Goal: Task Accomplishment & Management: Manage account settings

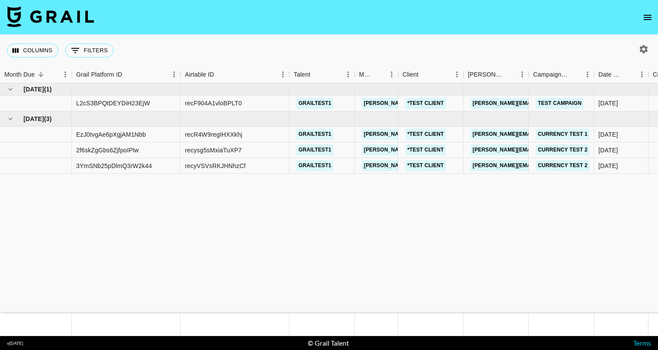
click at [646, 17] on icon "open drawer" at bounding box center [648, 17] width 8 height 5
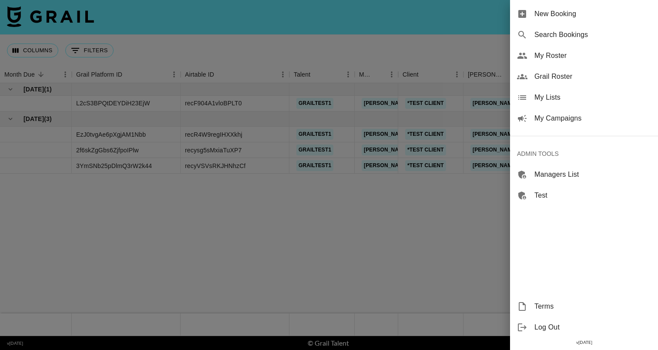
click at [557, 33] on span "Search Bookings" at bounding box center [592, 35] width 117 height 10
select select "id"
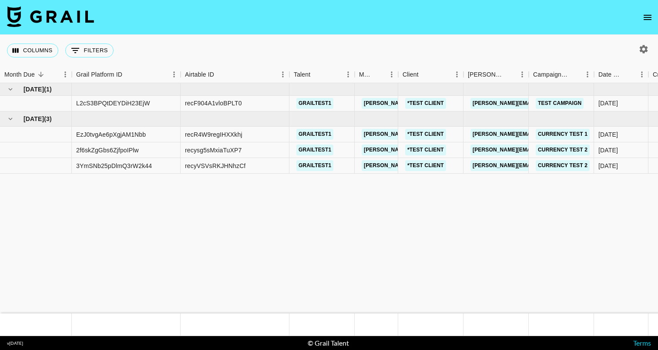
click at [647, 51] on icon "button" at bounding box center [644, 49] width 8 height 8
select select "May '25"
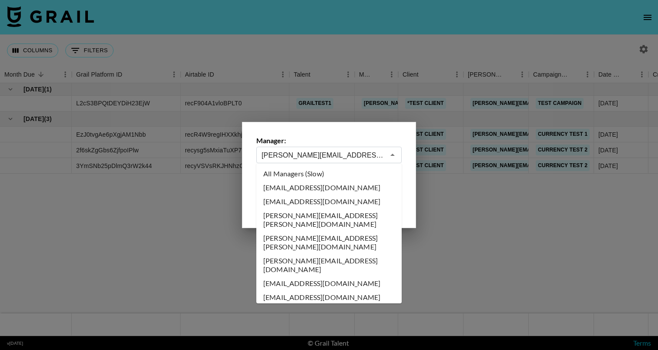
click at [299, 154] on input "timothy.noetzel@gmail.com" at bounding box center [323, 155] width 123 height 10
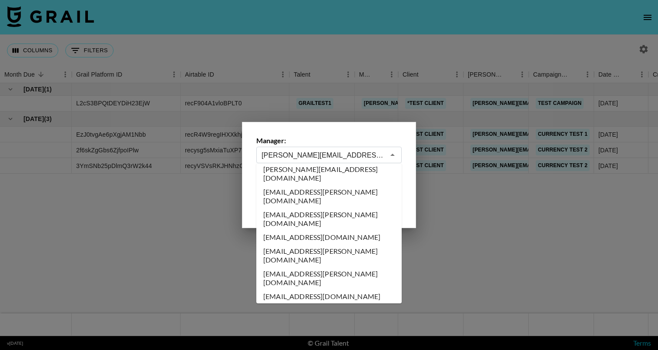
click at [345, 130] on div "Manager: timothy.noetzel@gmail.com ​ From Month Due: Aug '26 Jul '26 Jun '26 Ma…" at bounding box center [329, 175] width 174 height 106
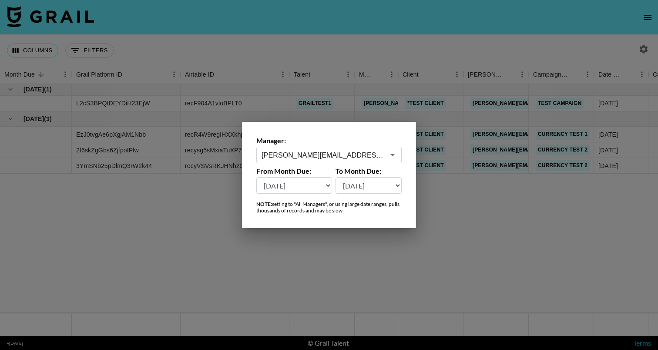
click at [117, 50] on div at bounding box center [329, 175] width 658 height 350
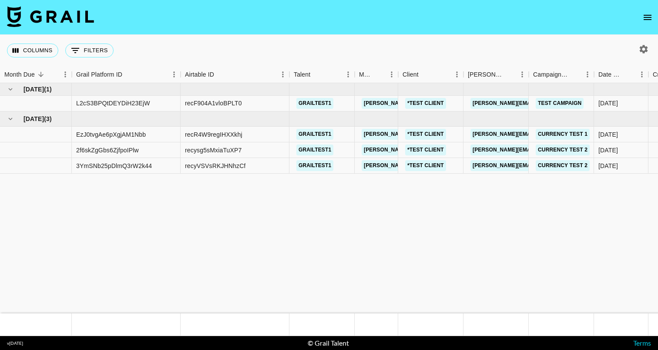
click at [644, 17] on icon "open drawer" at bounding box center [647, 17] width 10 height 10
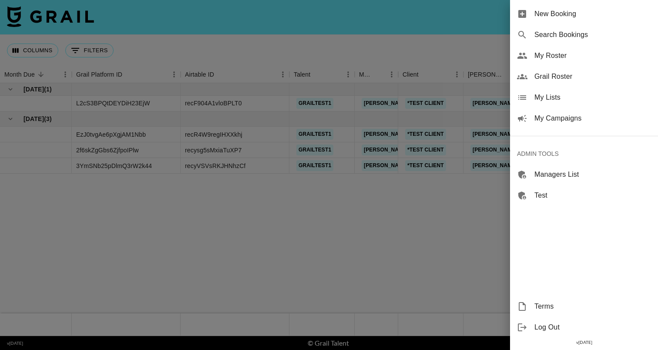
click at [559, 32] on span "Search Bookings" at bounding box center [592, 35] width 117 height 10
select select "id"
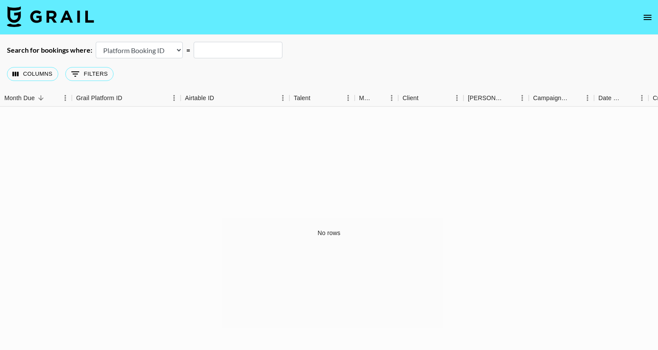
click at [172, 62] on div "Columns 0 Filters + Booking" at bounding box center [329, 73] width 658 height 31
click at [172, 58] on select "Airtable Booking ID Platform Booking ID Platform Campaign ID" at bounding box center [139, 50] width 87 height 17
click at [653, 19] on button "open drawer" at bounding box center [647, 17] width 17 height 17
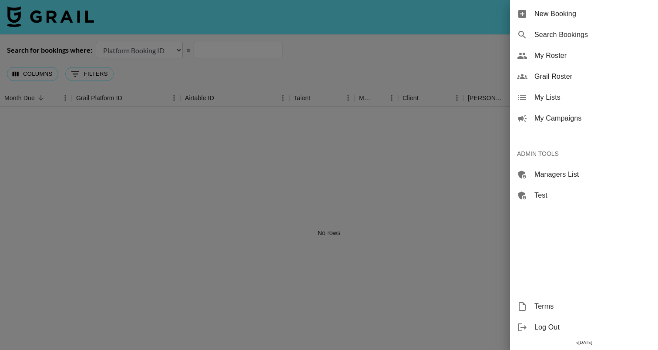
click at [380, 39] on div at bounding box center [329, 175] width 658 height 350
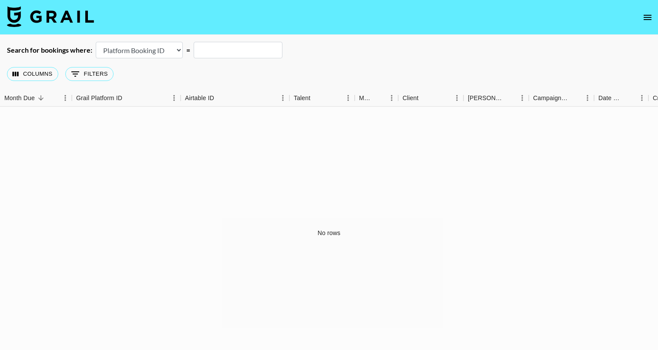
click at [49, 23] on img at bounding box center [50, 16] width 87 height 21
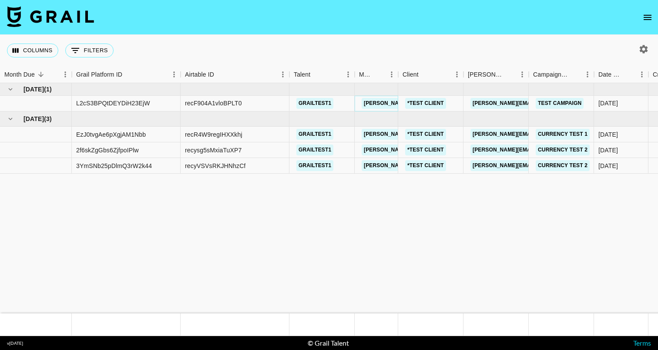
click at [382, 99] on link "timothy.noetzel@gmail.com" at bounding box center [455, 103] width 187 height 11
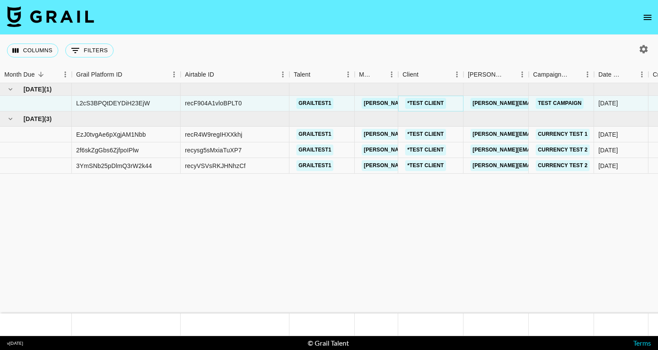
click at [424, 105] on link "*TEST CLIENT" at bounding box center [425, 103] width 41 height 11
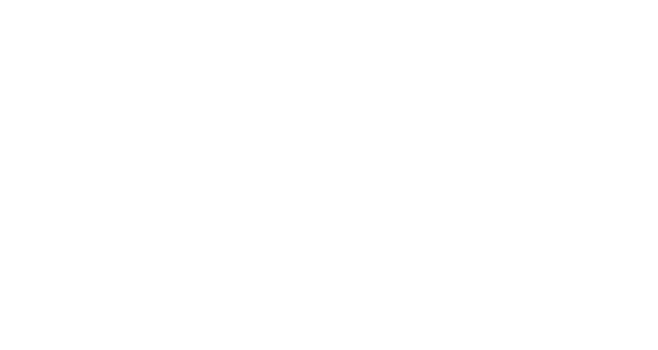
select select "CAD"
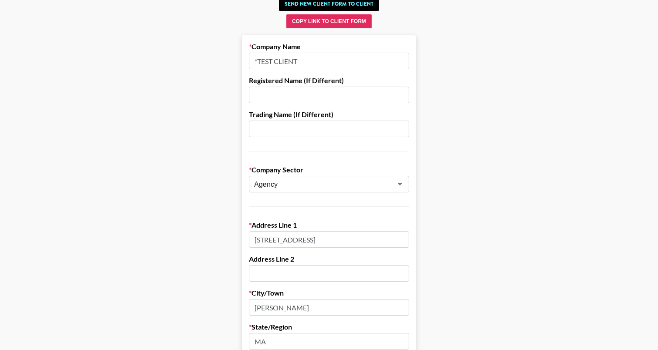
scroll to position [20, 0]
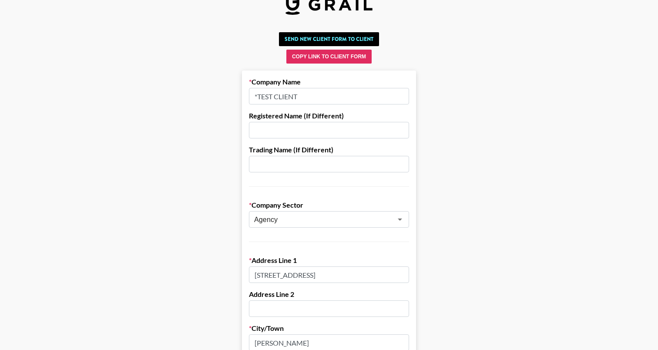
click at [327, 222] on input "Agency" at bounding box center [317, 220] width 127 height 10
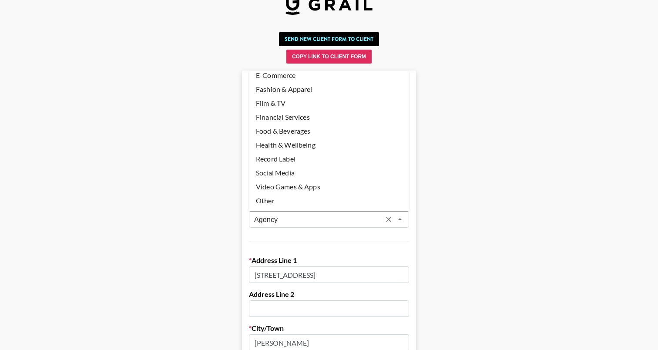
scroll to position [0, 0]
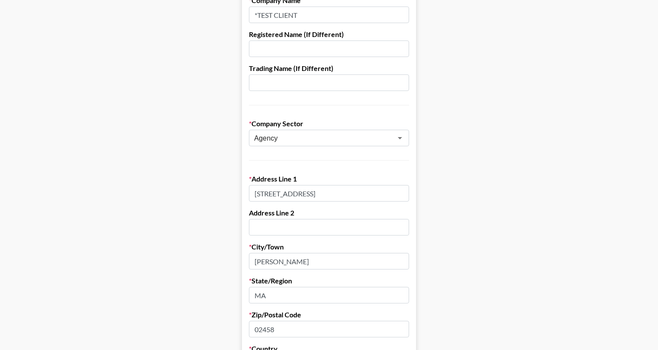
scroll to position [118, 0]
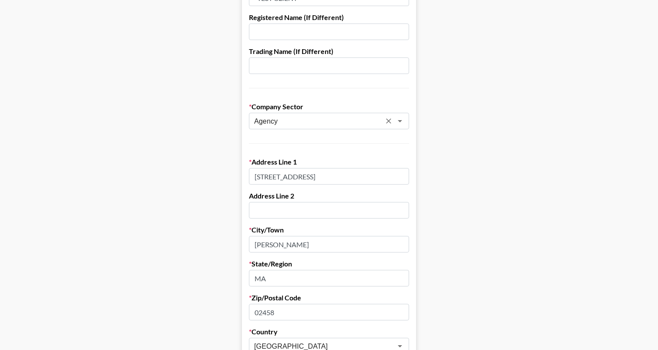
click at [324, 129] on div "Agency ​" at bounding box center [329, 121] width 160 height 17
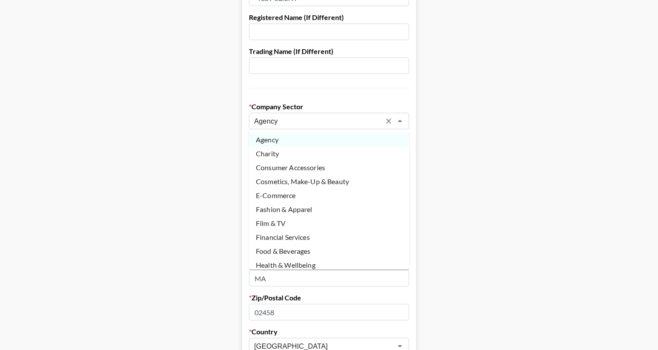
scroll to position [62, 0]
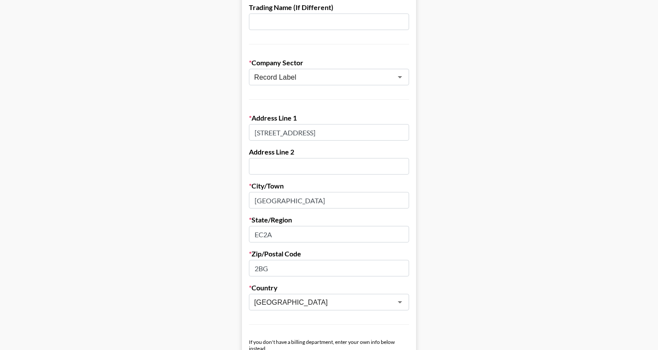
scroll to position [114, 0]
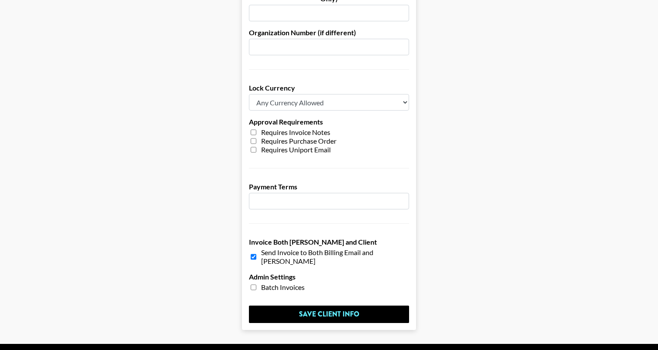
scroll to position [645, 0]
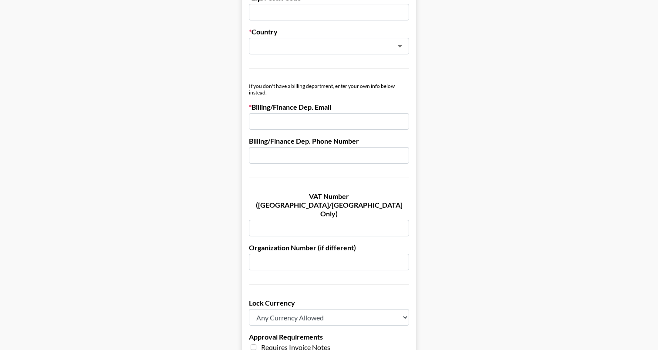
scroll to position [645, 0]
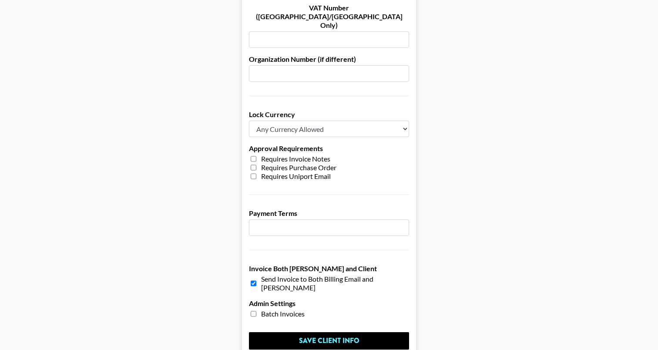
scroll to position [645, 0]
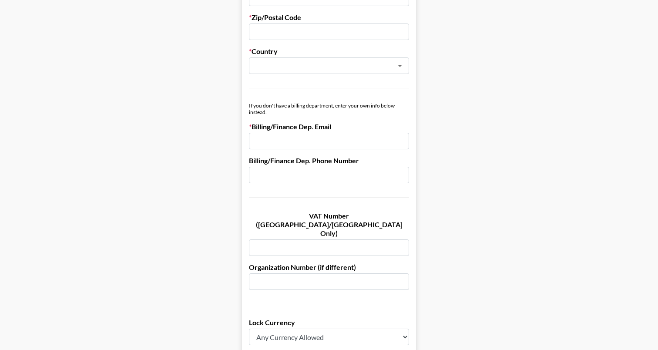
scroll to position [645, 0]
